Goal: Information Seeking & Learning: Learn about a topic

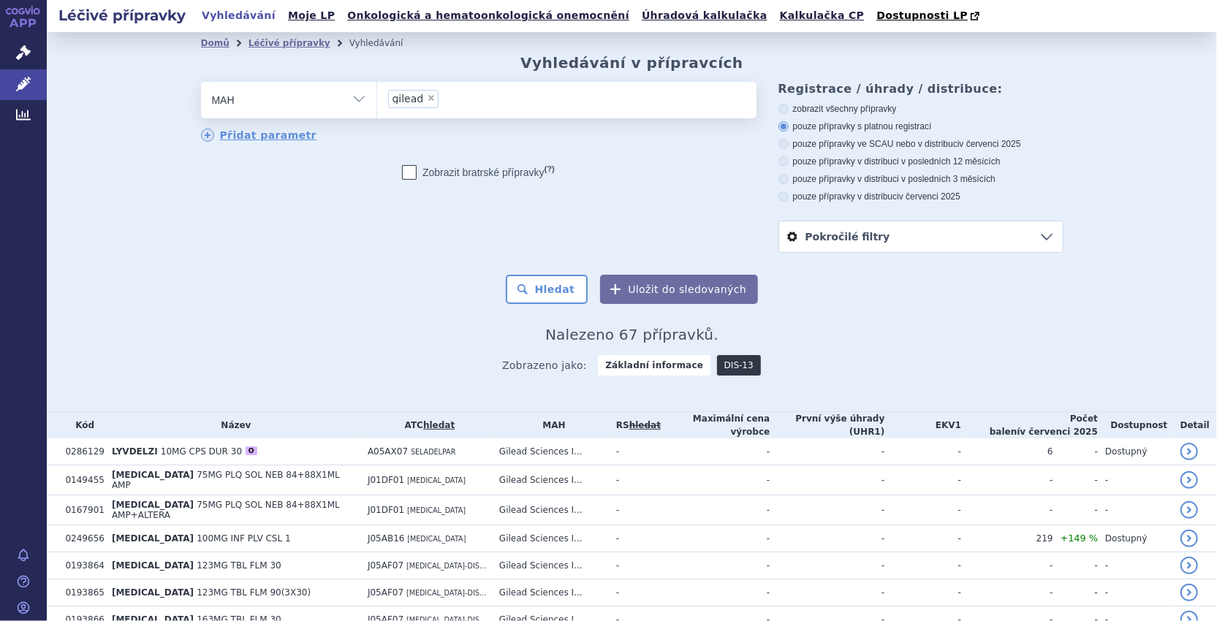
click at [727, 368] on link "DIS-13" at bounding box center [739, 365] width 44 height 20
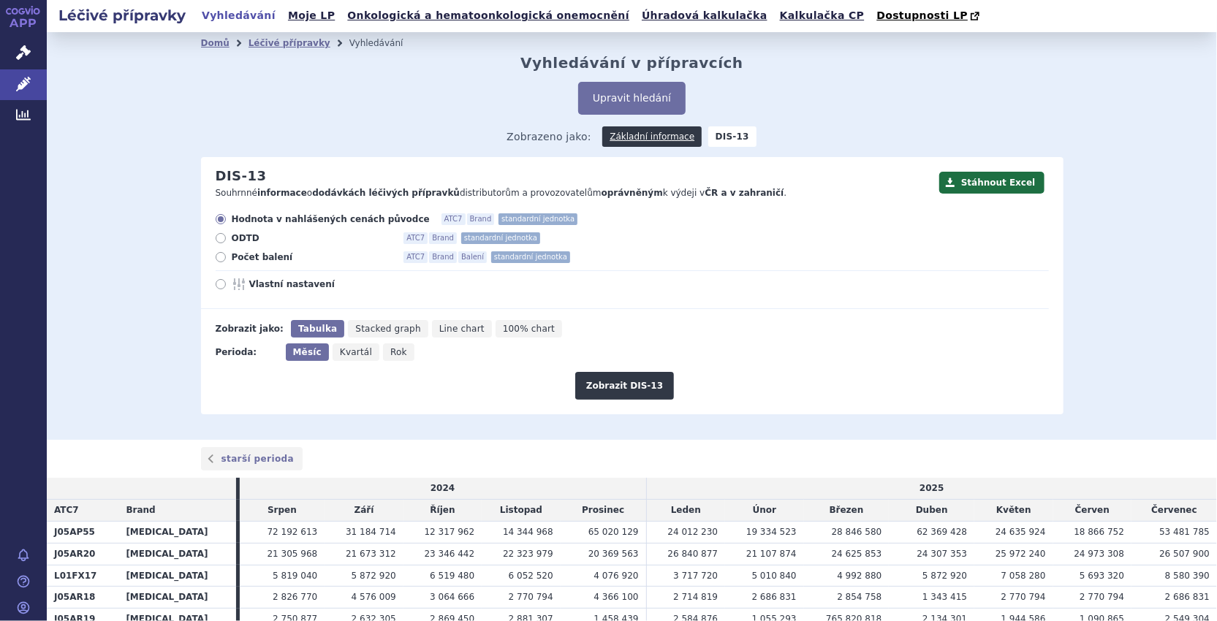
click at [219, 262] on icon at bounding box center [221, 257] width 10 height 10
click at [219, 262] on input "Počet balení ATC7 Brand Balení standardní jednotka" at bounding box center [222, 259] width 10 height 10
radio input "true"
click at [610, 376] on button "Zobrazit DIS-13" at bounding box center [624, 386] width 99 height 28
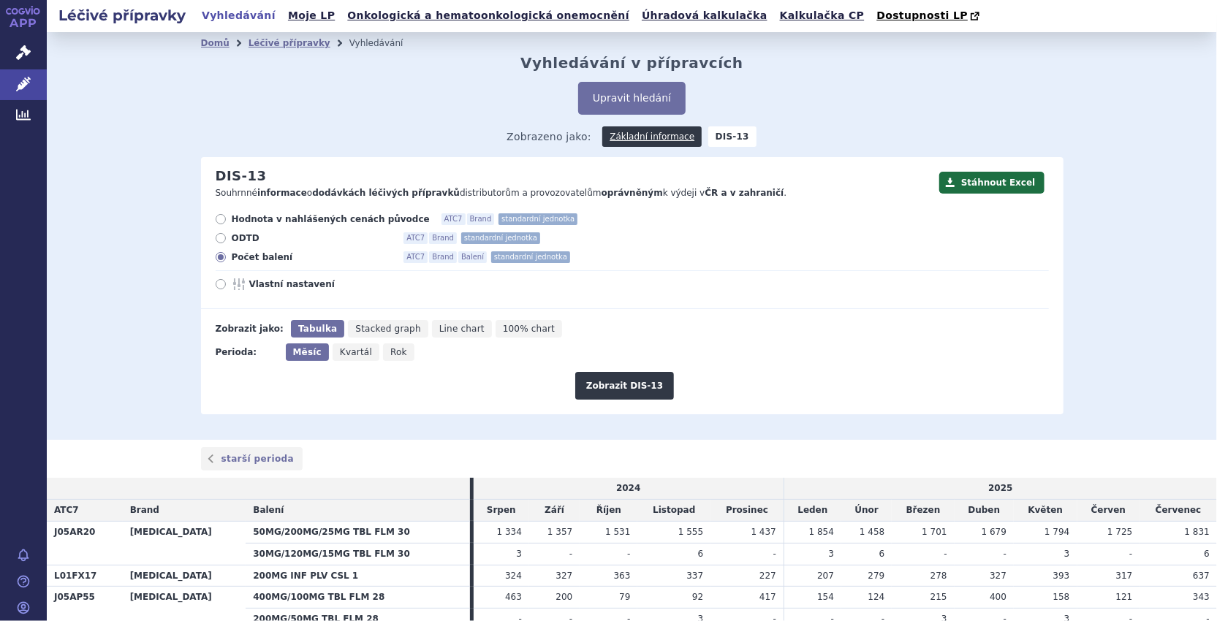
scroll to position [219, 0]
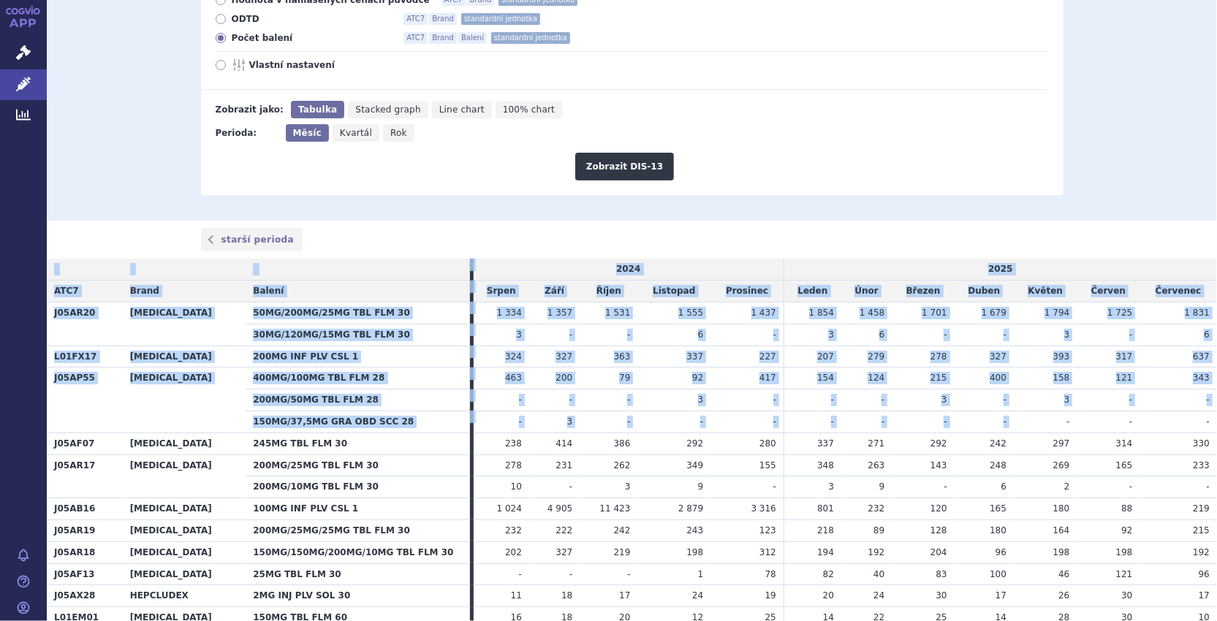
drag, startPoint x: 1106, startPoint y: 412, endPoint x: 1224, endPoint y: 398, distance: 119.2
click at [1216, 398] on html "APP Správní řízení Léčivé přípravky Analytics Notifikace Nápověda Bogumila Wacl…" at bounding box center [608, 310] width 1217 height 621
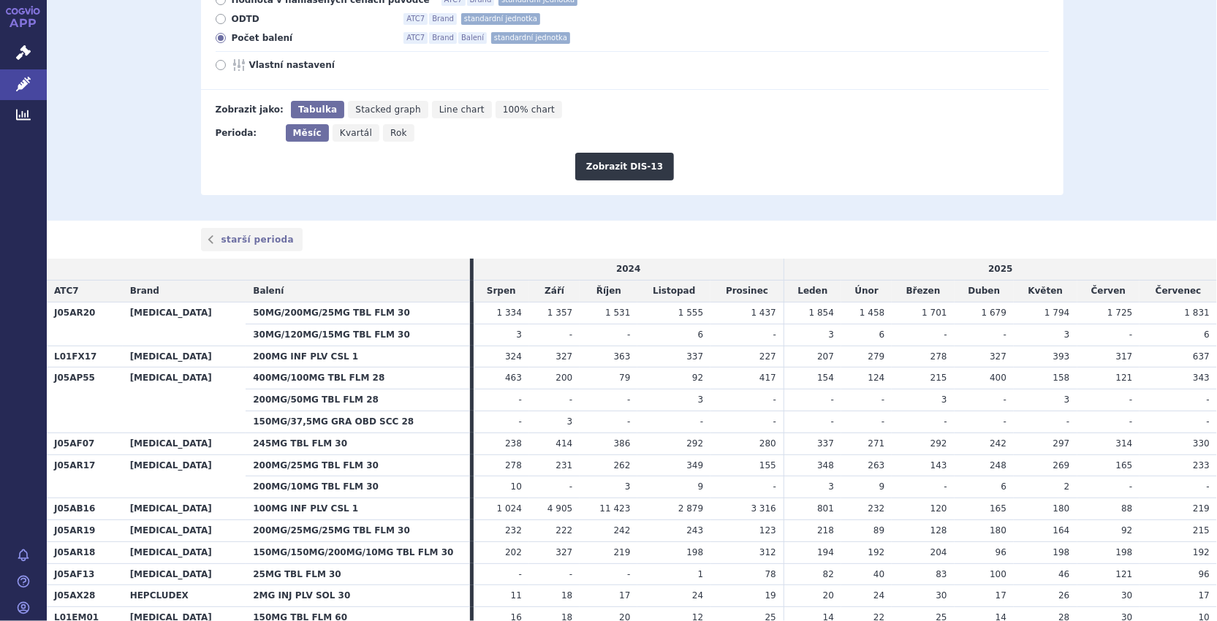
drag, startPoint x: 1224, startPoint y: 398, endPoint x: 1162, endPoint y: 344, distance: 82.9
click at [1162, 344] on td "6" at bounding box center [1178, 335] width 77 height 22
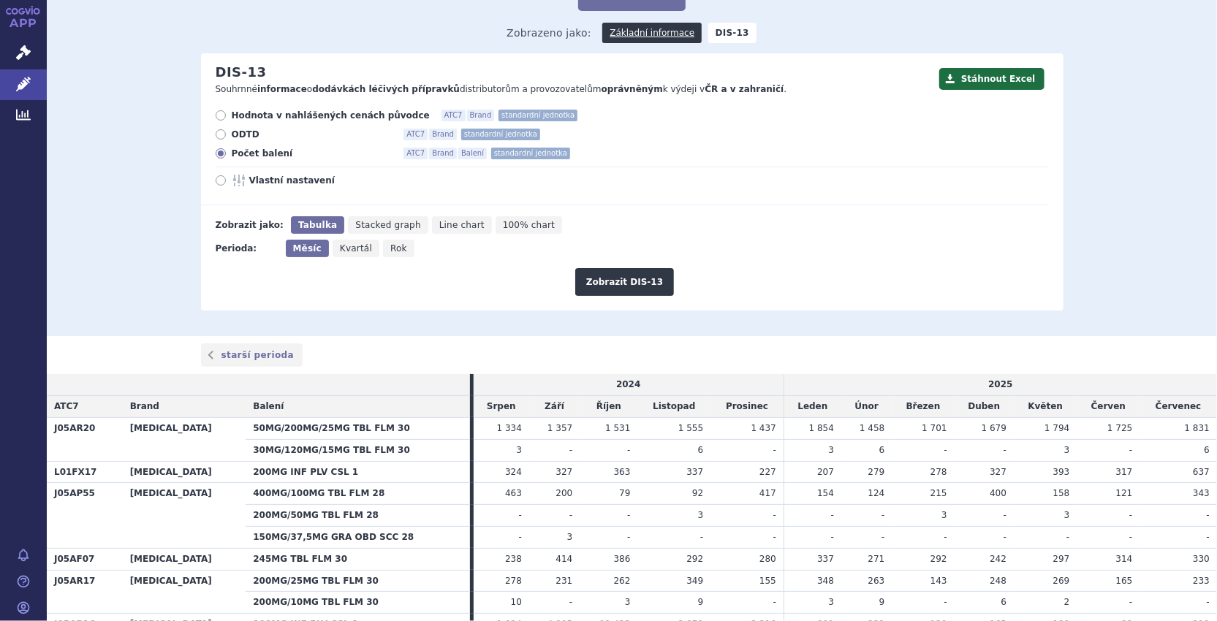
scroll to position [0, 0]
